Goal: Task Accomplishment & Management: Use online tool/utility

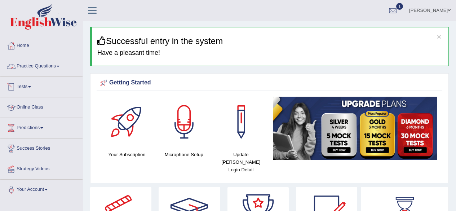
drag, startPoint x: 0, startPoint y: 0, endPoint x: 44, endPoint y: 105, distance: 113.5
click at [44, 105] on link "Online Class" at bounding box center [41, 106] width 82 height 18
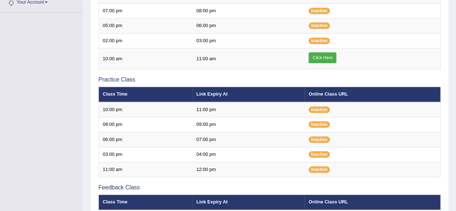
scroll to position [188, 0]
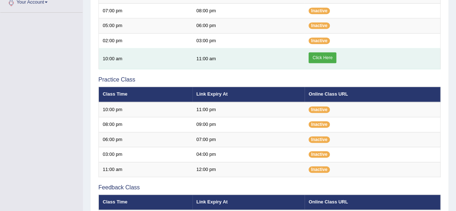
click at [328, 57] on link "Click Here" at bounding box center [323, 57] width 28 height 11
